Goal: Task Accomplishment & Management: Use online tool/utility

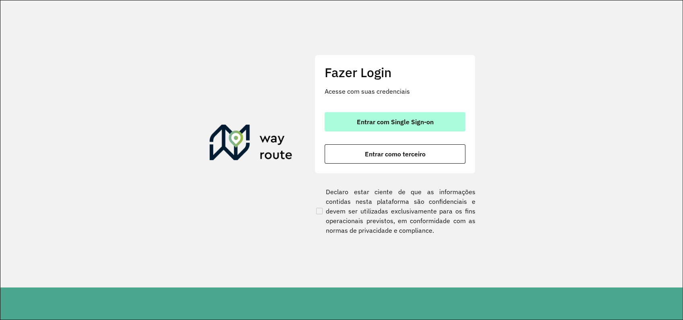
click at [395, 119] on span "Entrar com Single Sign-on" at bounding box center [395, 122] width 77 height 6
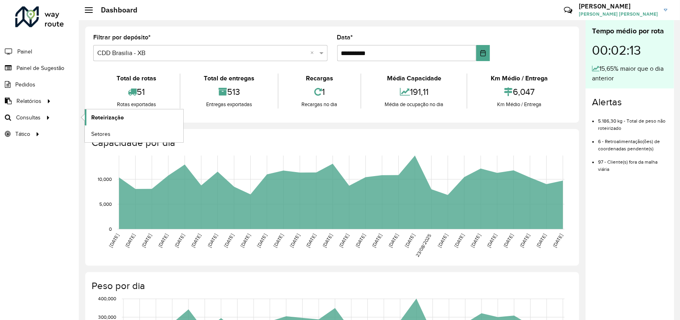
click at [101, 119] on span "Roteirização" at bounding box center [107, 117] width 33 height 8
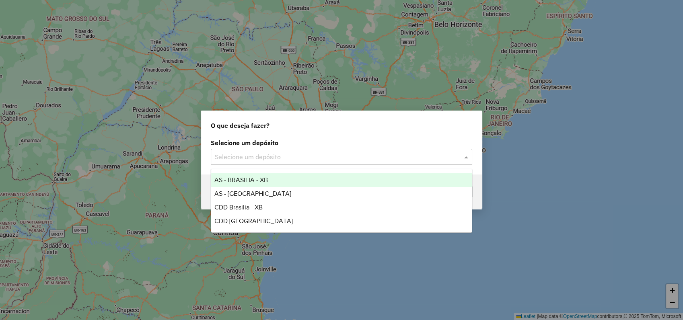
click at [395, 154] on input "text" at bounding box center [333, 157] width 237 height 10
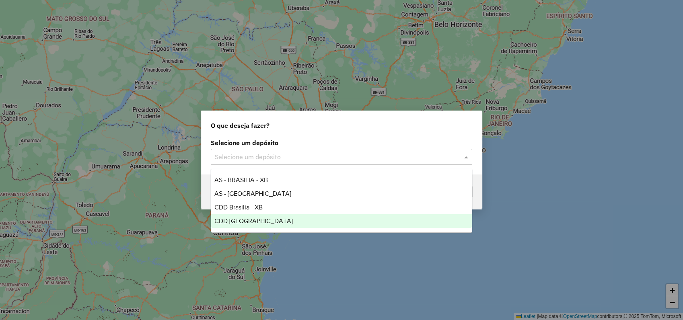
click at [257, 222] on span "CDD [GEOGRAPHIC_DATA]" at bounding box center [253, 221] width 78 height 7
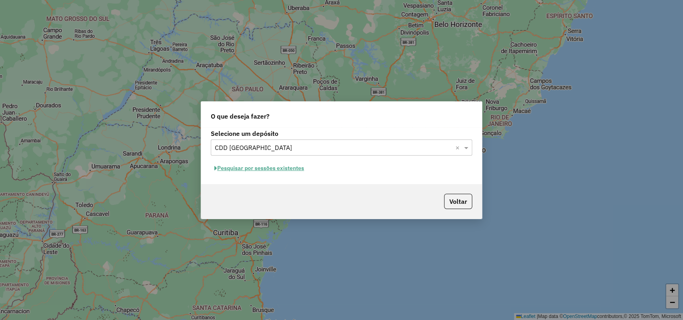
click at [238, 168] on button "Pesquisar por sessões existentes" at bounding box center [259, 168] width 97 height 12
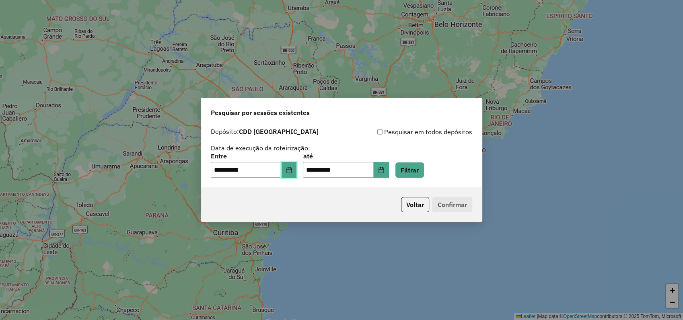
click at [292, 171] on icon "Choose Date" at bounding box center [289, 170] width 6 height 6
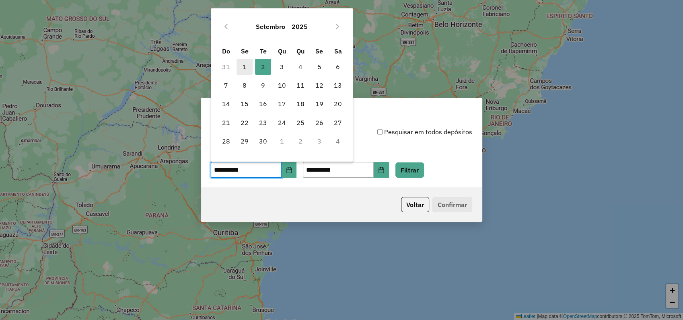
click at [246, 68] on span "1" at bounding box center [244, 67] width 16 height 16
type input "**********"
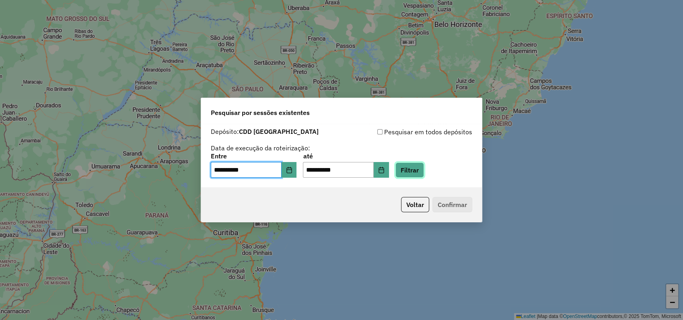
click at [420, 172] on button "Filtrar" at bounding box center [409, 169] width 29 height 15
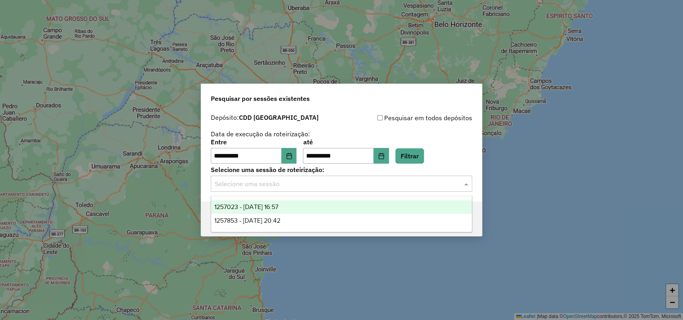
click at [258, 186] on input "text" at bounding box center [333, 184] width 237 height 10
click at [267, 209] on span "1257023 - 01/09/2025 16:57" at bounding box center [246, 206] width 64 height 7
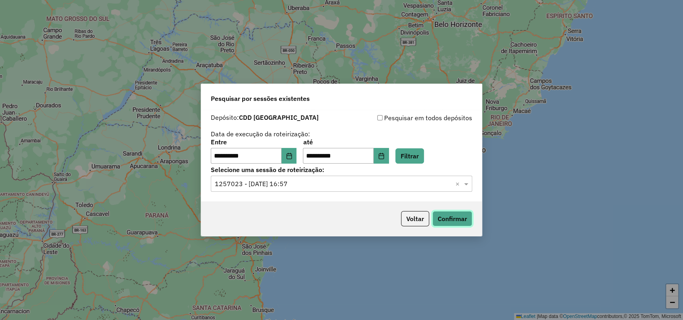
click at [457, 218] on button "Confirmar" at bounding box center [452, 218] width 40 height 15
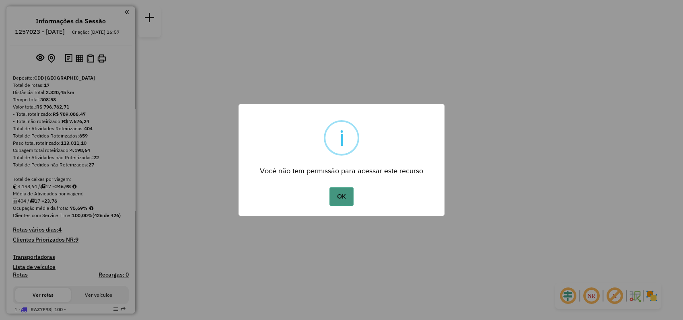
click at [346, 190] on button "OK" at bounding box center [341, 196] width 24 height 18
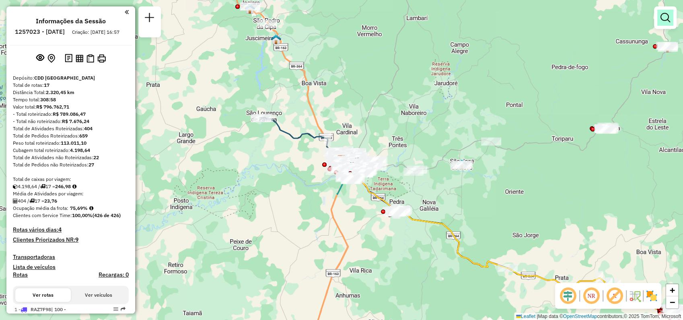
click at [668, 24] on link at bounding box center [665, 18] width 16 height 16
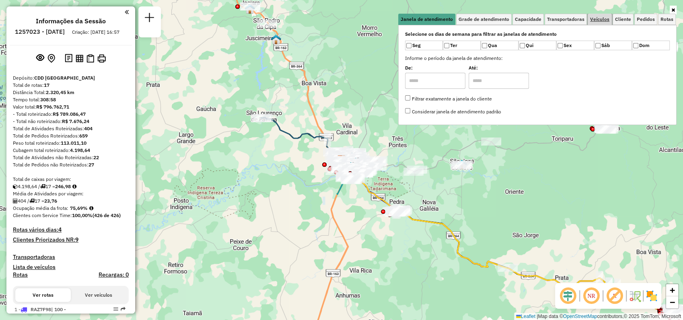
click at [597, 18] on span "Veículos" at bounding box center [599, 19] width 19 height 5
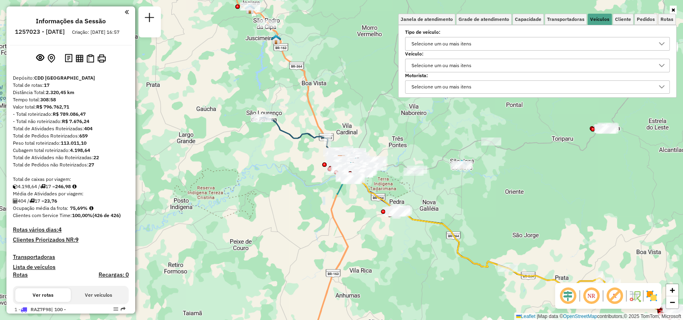
click at [474, 66] on div "Selecione um ou mais itens" at bounding box center [441, 65] width 66 height 13
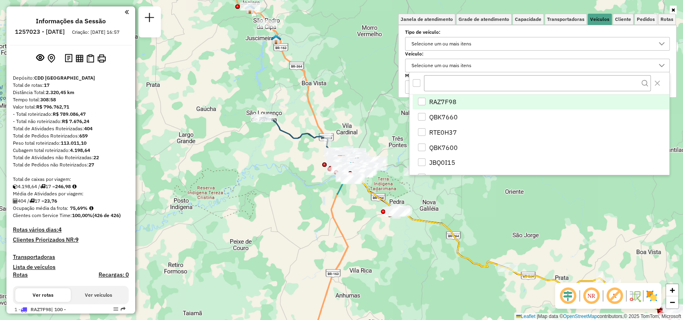
scroll to position [4, 28]
click at [474, 84] on input "text" at bounding box center [537, 83] width 227 height 16
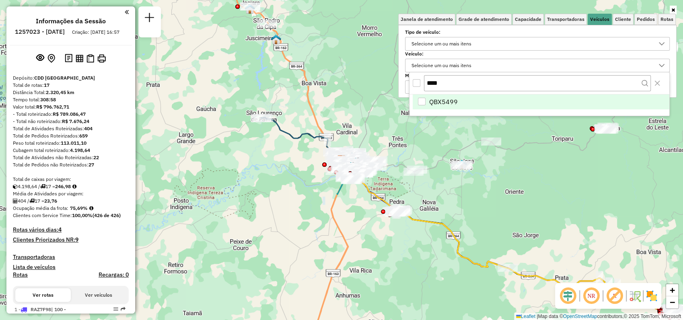
click at [434, 98] on span "QBX5499" at bounding box center [443, 102] width 29 height 10
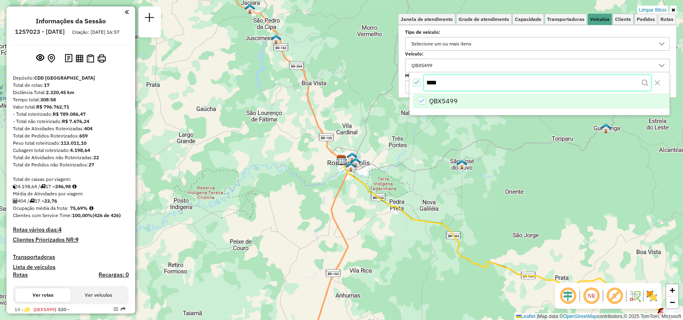
drag, startPoint x: 452, startPoint y: 83, endPoint x: 433, endPoint y: 81, distance: 18.2
click at [433, 81] on input "****" at bounding box center [537, 82] width 227 height 15
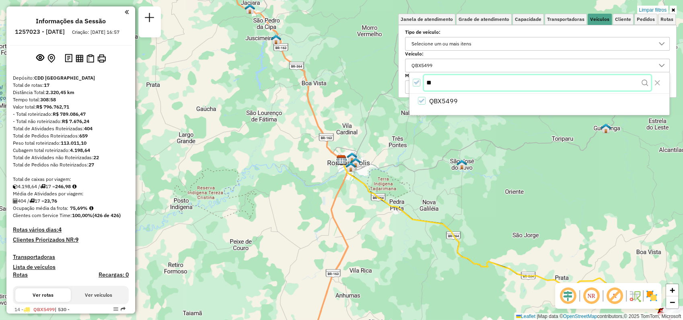
type input "*"
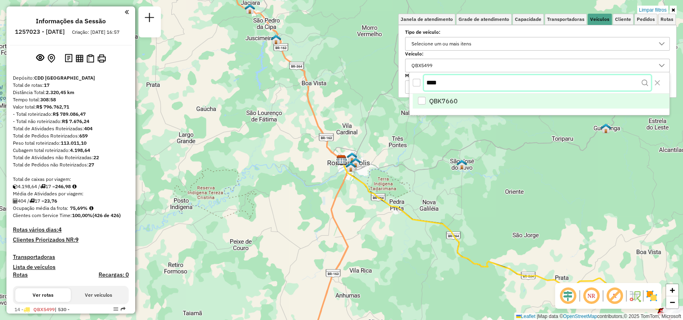
type input "****"
click at [454, 99] on span "QBK7660" at bounding box center [443, 102] width 29 height 10
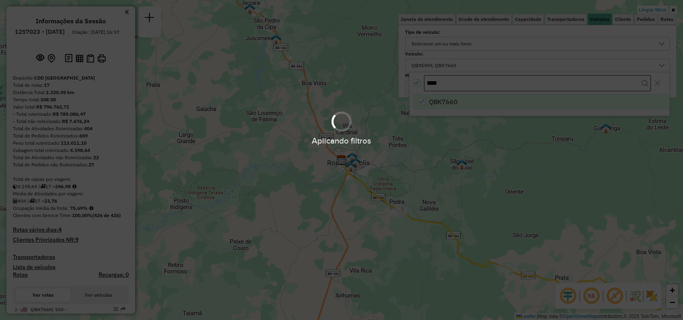
click at [456, 80] on div "Aplicando filtros" at bounding box center [341, 160] width 683 height 320
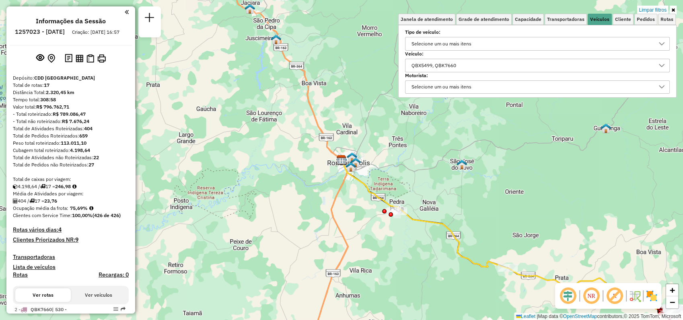
click at [466, 64] on div "QBX5499, QBK7660" at bounding box center [530, 65] width 245 height 13
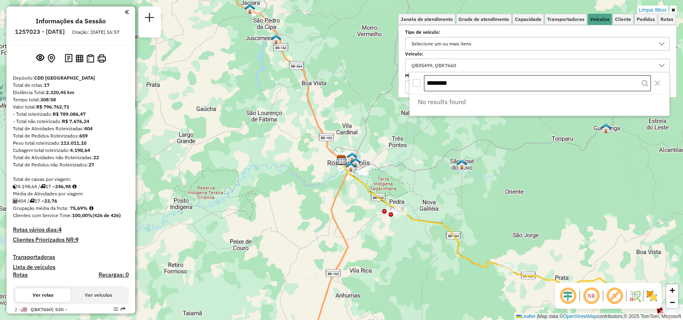
click at [441, 80] on input "********" at bounding box center [537, 83] width 227 height 16
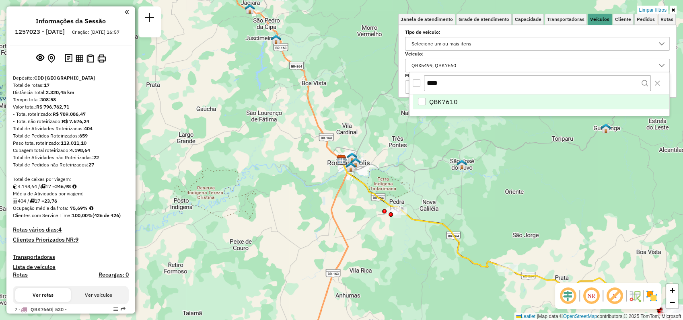
click at [437, 100] on span "QBK7610" at bounding box center [443, 102] width 29 height 10
click at [470, 82] on input "****" at bounding box center [537, 82] width 227 height 15
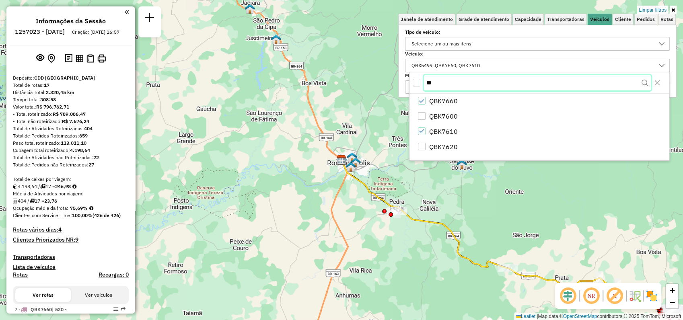
type input "*"
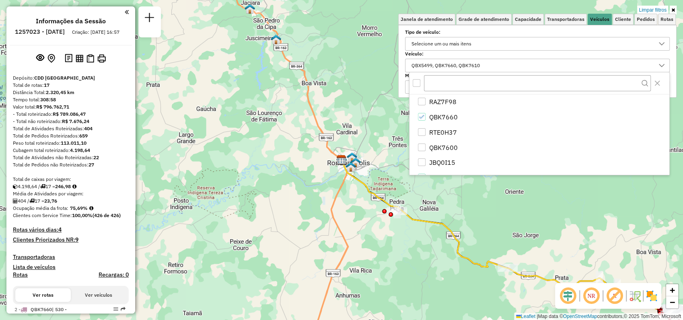
click at [571, 63] on div "QBX5499, QBK7660, QBK7610" at bounding box center [530, 65] width 245 height 13
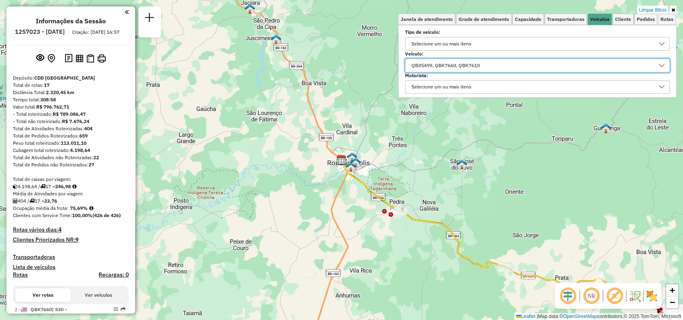
click at [495, 64] on div "QBX5499, QBK7660, QBK7610" at bounding box center [530, 65] width 245 height 13
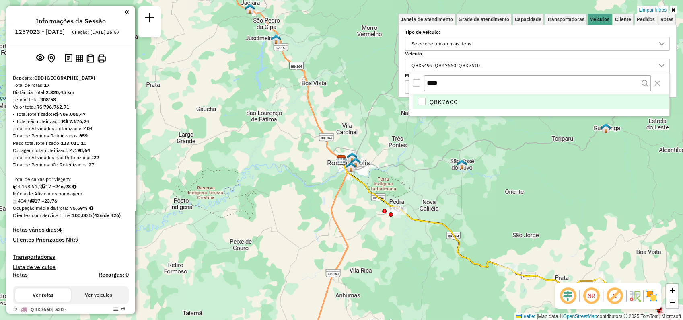
click at [462, 99] on li "QBK7600" at bounding box center [541, 101] width 257 height 15
click at [674, 10] on icon at bounding box center [673, 10] width 4 height 5
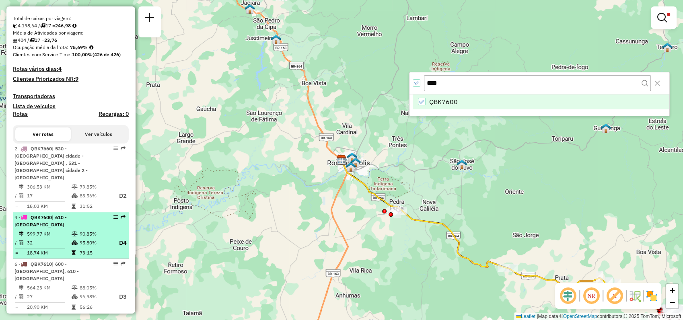
scroll to position [0, 0]
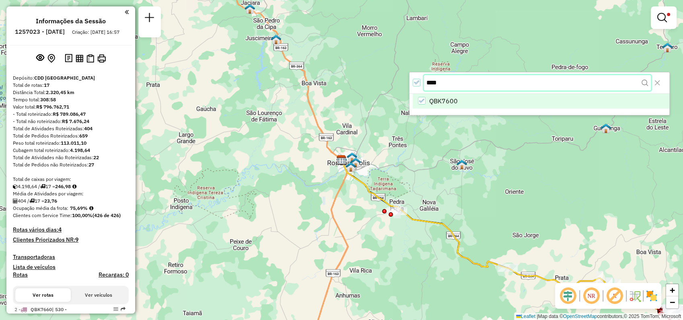
click at [502, 82] on input "****" at bounding box center [537, 82] width 227 height 15
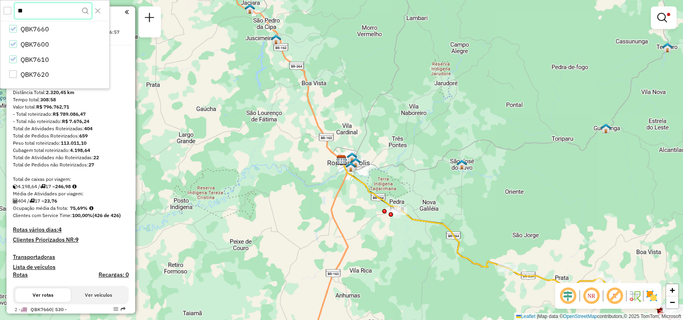
type input "*"
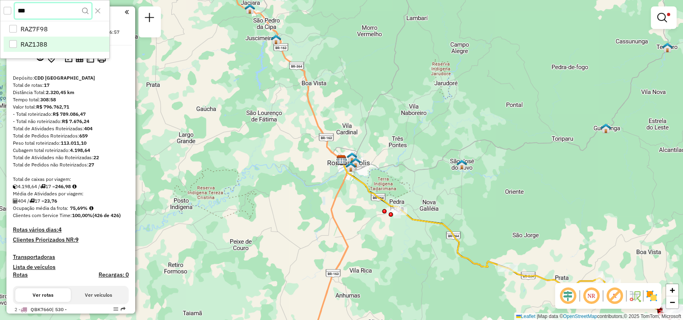
type input "***"
click at [29, 46] on span "RAZ1J88" at bounding box center [34, 45] width 27 height 10
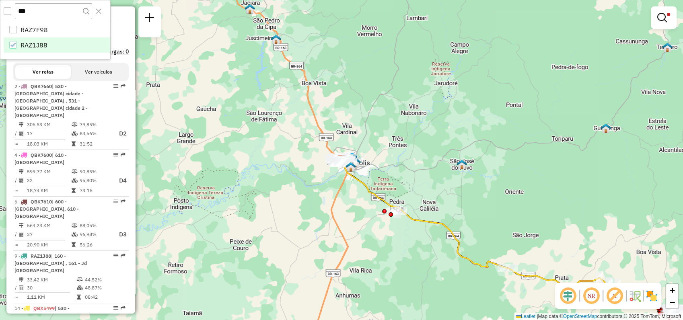
scroll to position [268, 0]
